Goal: Transaction & Acquisition: Purchase product/service

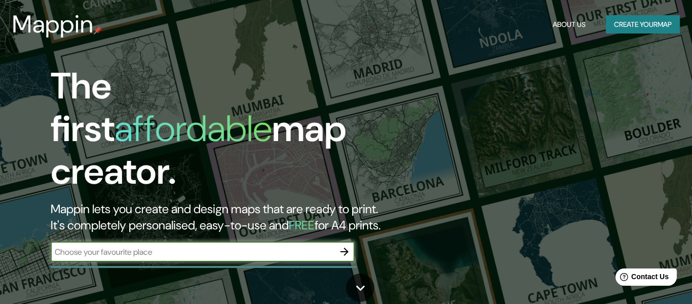
scroll to position [74, 0]
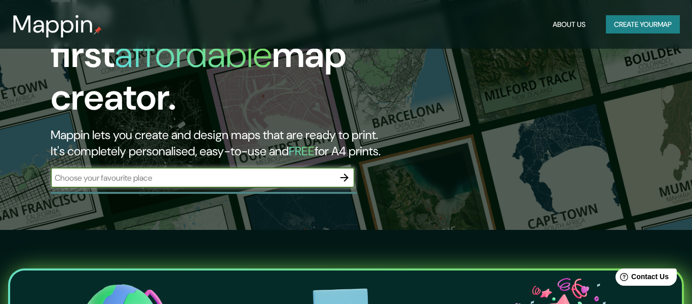
click at [276, 172] on input "text" at bounding box center [193, 178] width 284 height 12
type input "[STREET_ADDRESS]"
click at [344, 171] on icon "button" at bounding box center [345, 177] width 12 height 12
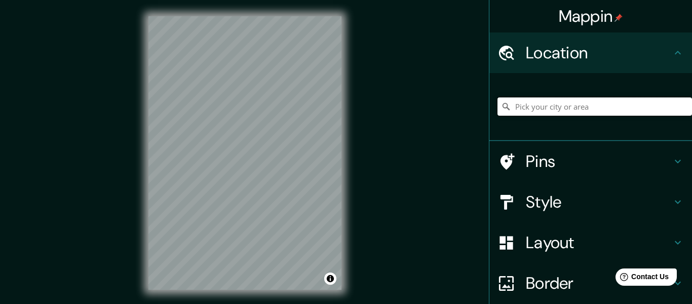
click at [553, 108] on input "Pick your city or area" at bounding box center [595, 106] width 195 height 18
click at [552, 104] on input "Pick your city or area" at bounding box center [595, 106] width 195 height 18
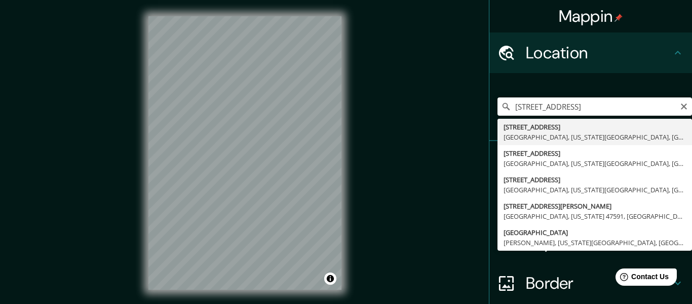
type input "[STREET_ADDRESS][US_STATE]"
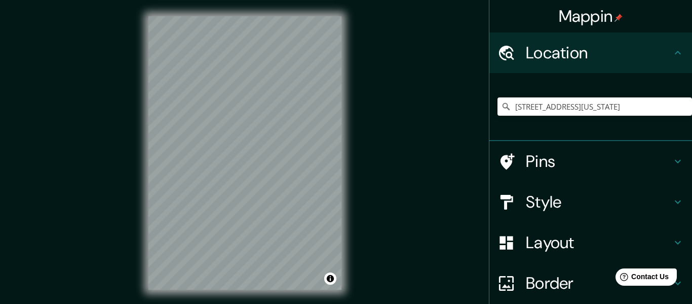
click at [681, 240] on icon at bounding box center [678, 242] width 12 height 12
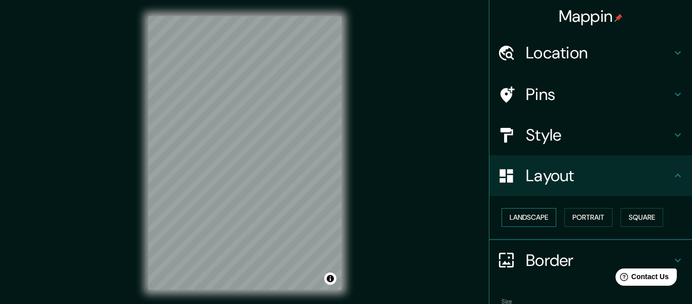
click at [534, 217] on button "Landscape" at bounding box center [529, 217] width 55 height 19
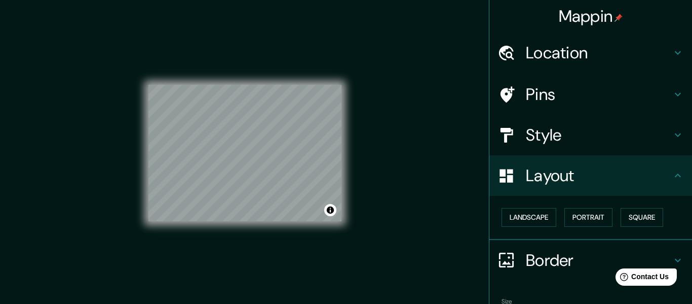
click at [683, 135] on icon at bounding box center [678, 135] width 12 height 12
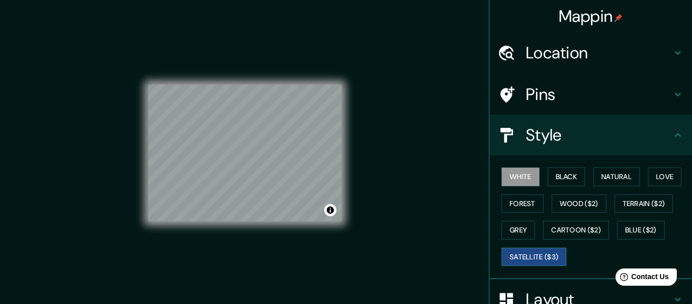
click at [519, 258] on button "Satellite ($3)" at bounding box center [534, 256] width 65 height 19
click at [676, 101] on div "Pins" at bounding box center [591, 94] width 203 height 41
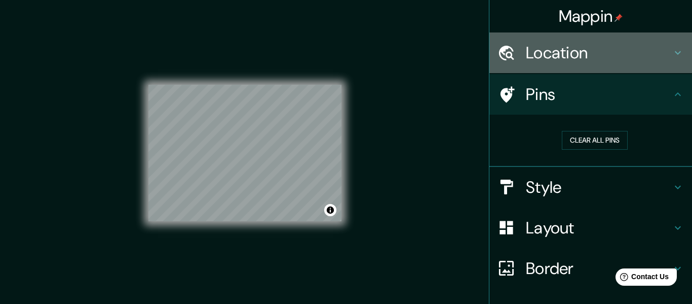
click at [625, 54] on h4 "Location" at bounding box center [599, 53] width 146 height 20
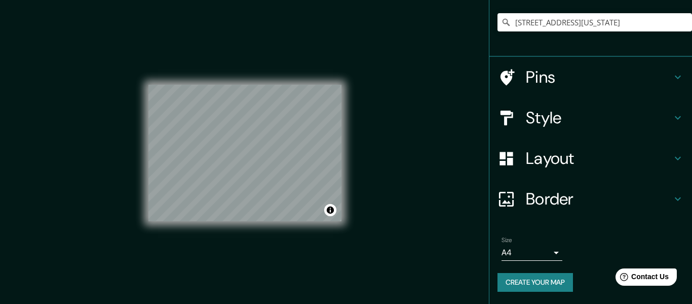
click at [546, 200] on h4 "Border" at bounding box center [599, 199] width 146 height 20
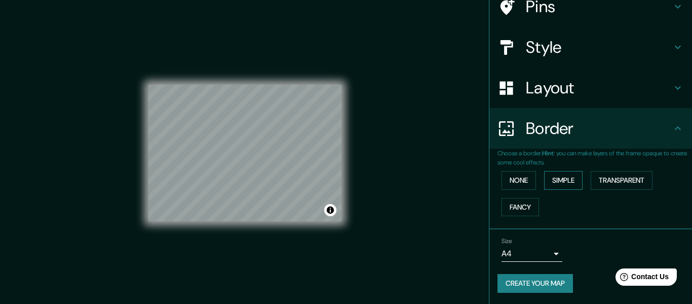
scroll to position [89, 0]
